Goal: Navigation & Orientation: Find specific page/section

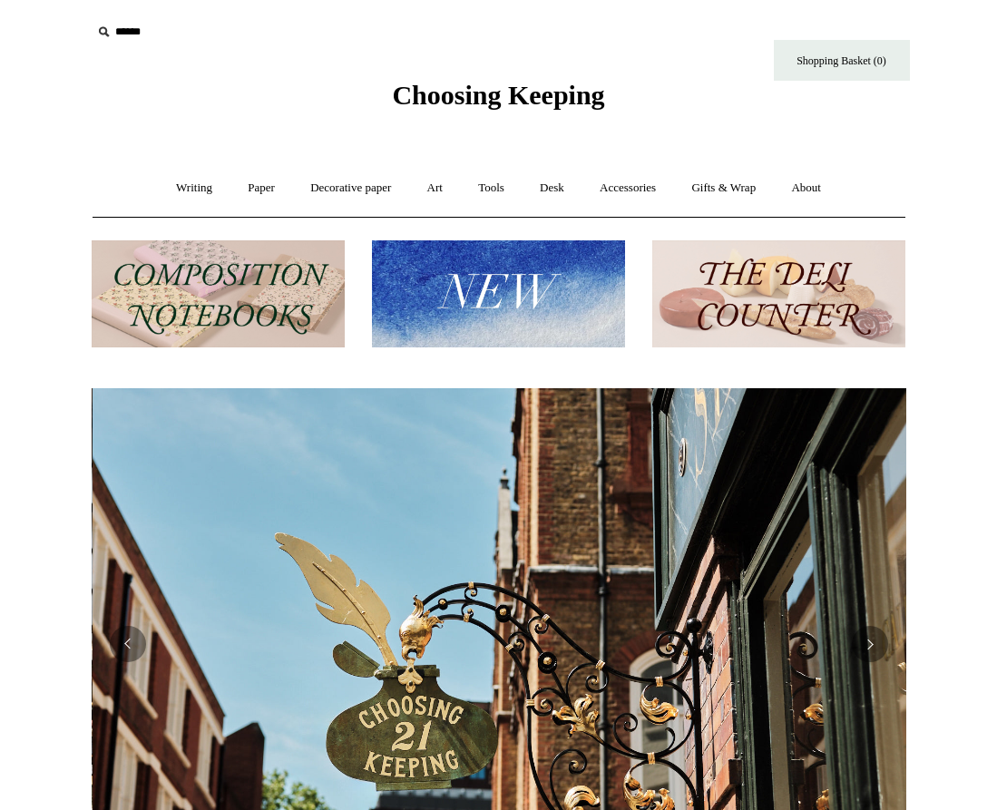
scroll to position [0, 814]
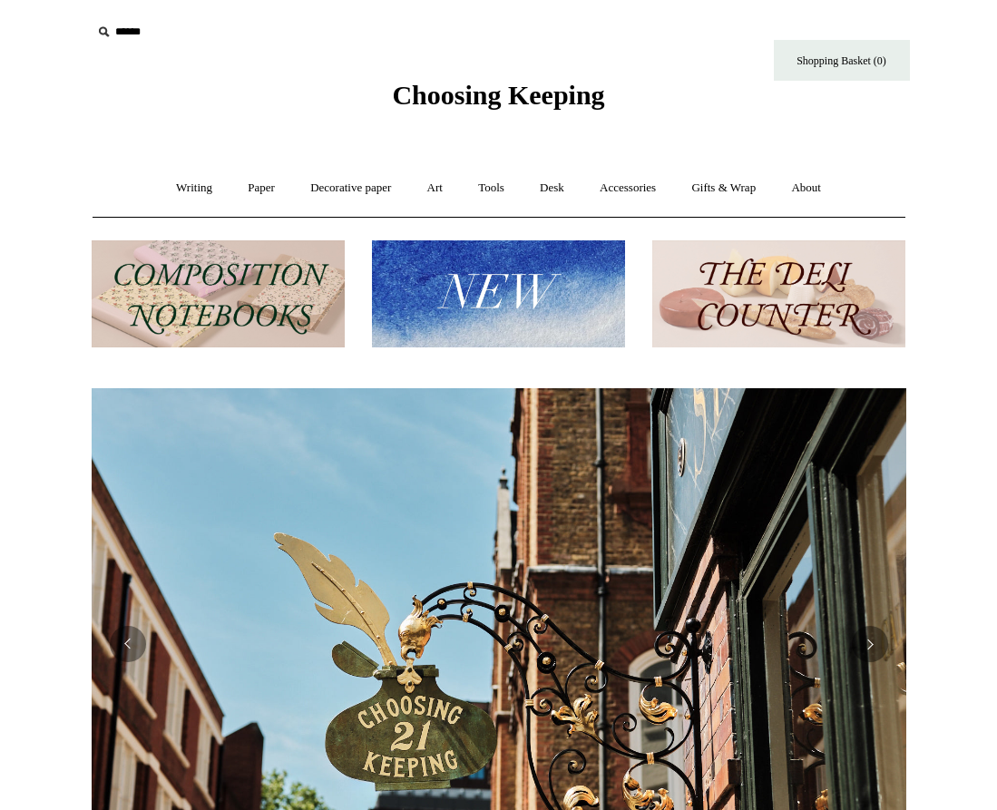
click at [165, 283] on img at bounding box center [218, 294] width 253 height 108
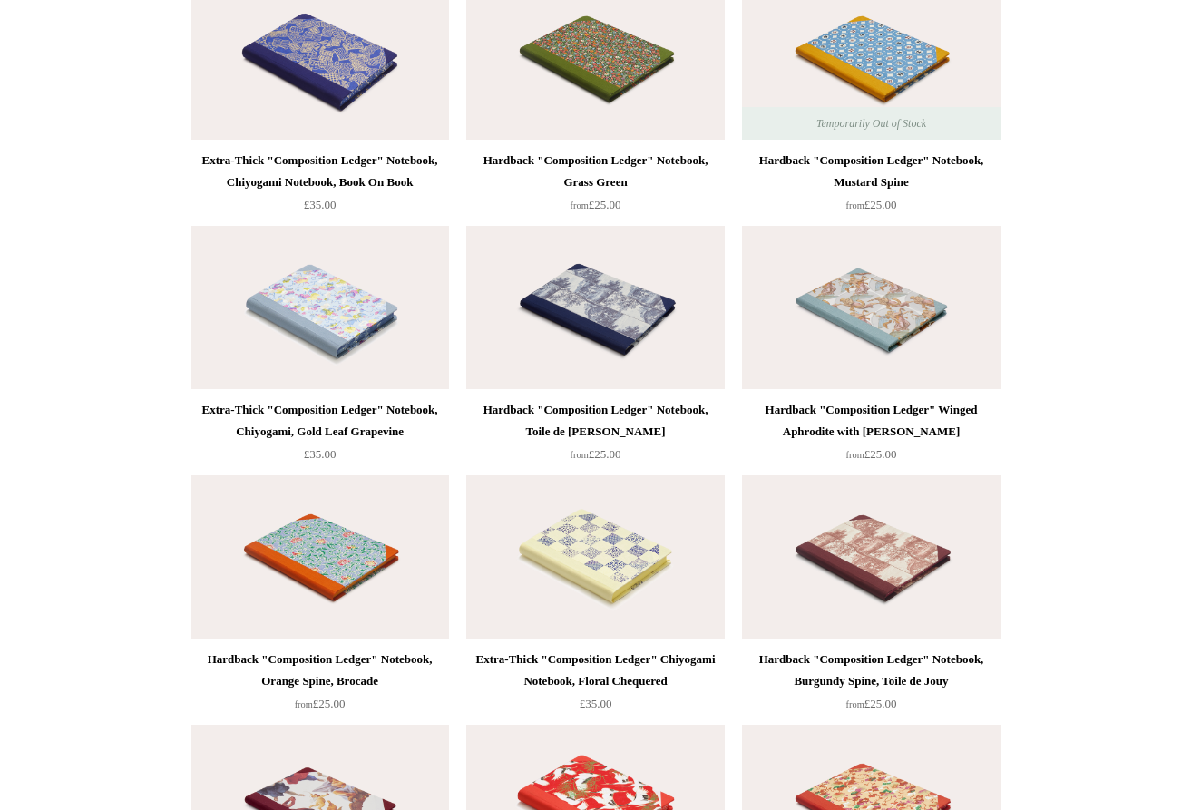
scroll to position [3744, 0]
